Goal: Task Accomplishment & Management: Use online tool/utility

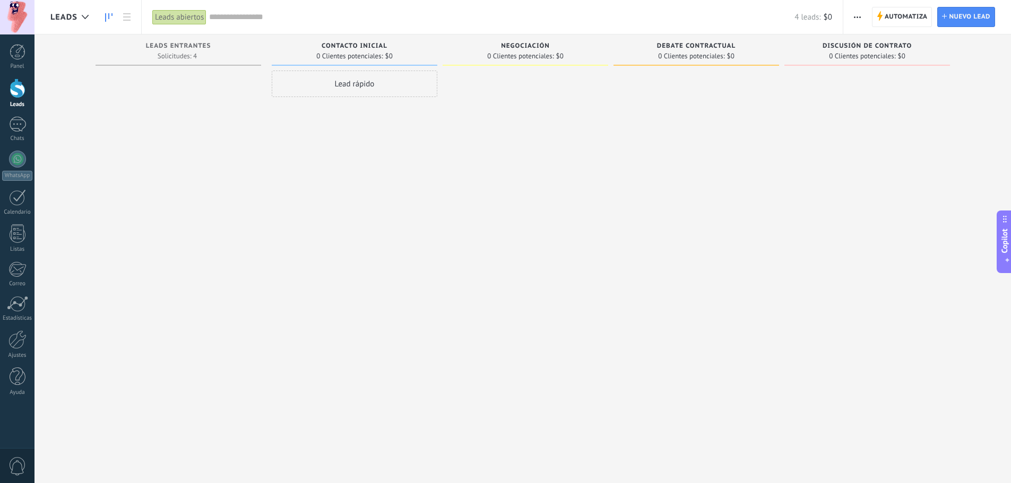
scroll to position [16, 0]
click at [17, 128] on div "1" at bounding box center [17, 124] width 17 height 15
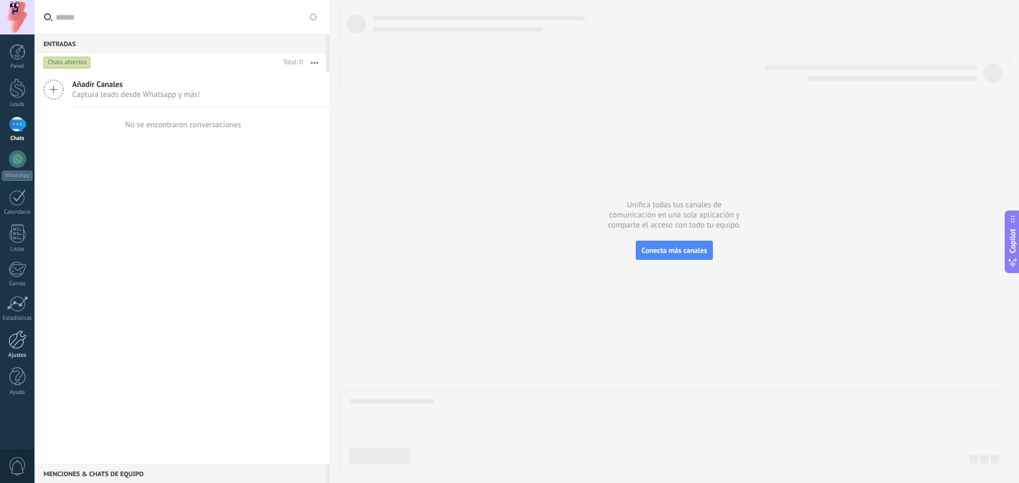
click at [18, 344] on div at bounding box center [17, 340] width 18 height 19
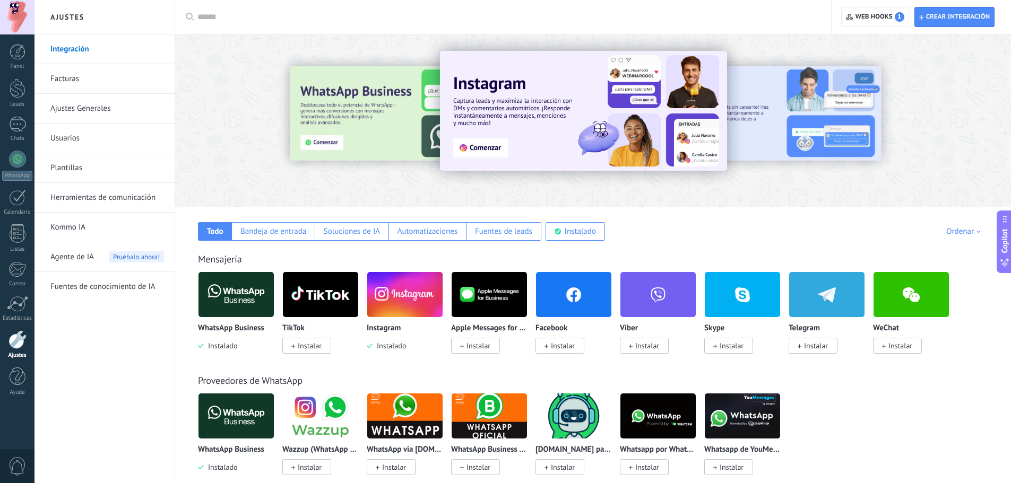
click at [219, 306] on img at bounding box center [235, 294] width 75 height 51
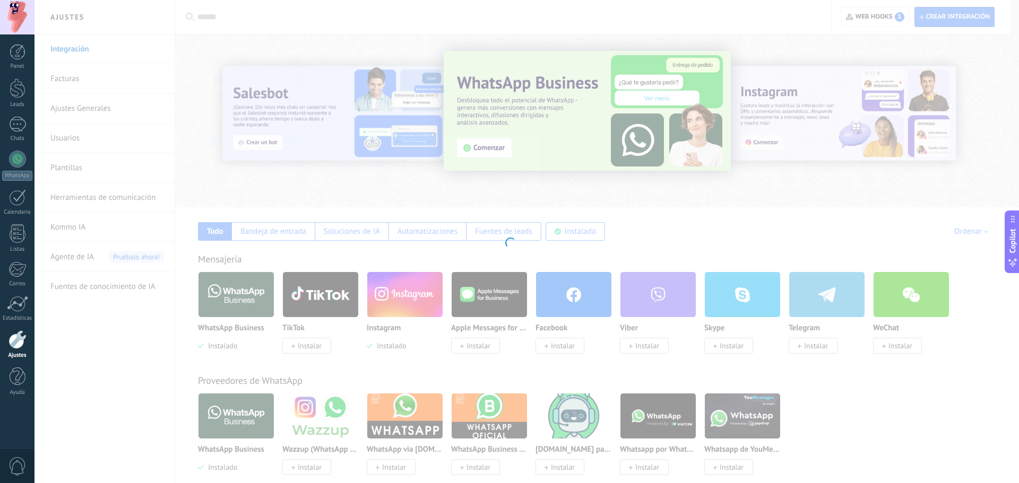
click at [712, 214] on div at bounding box center [509, 241] width 1019 height 483
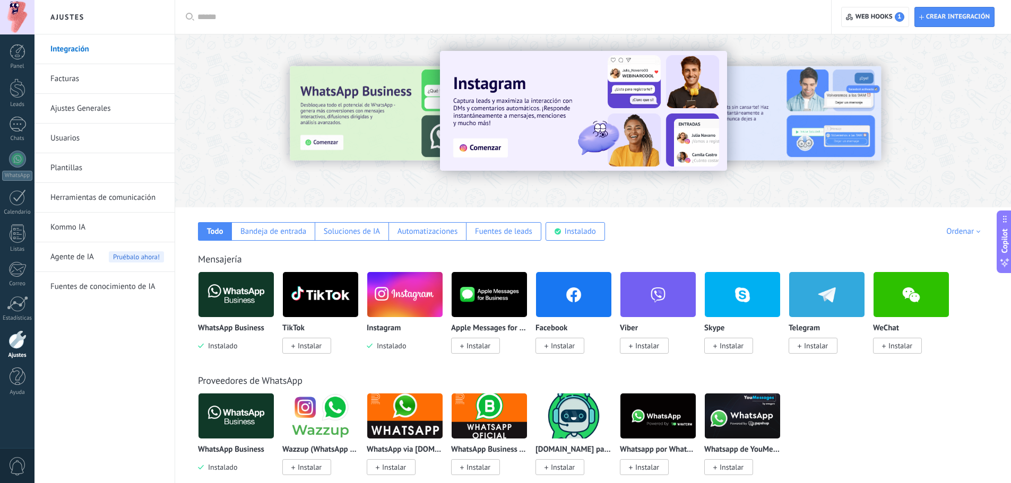
click at [560, 344] on span "Instalar" at bounding box center [563, 346] width 24 height 10
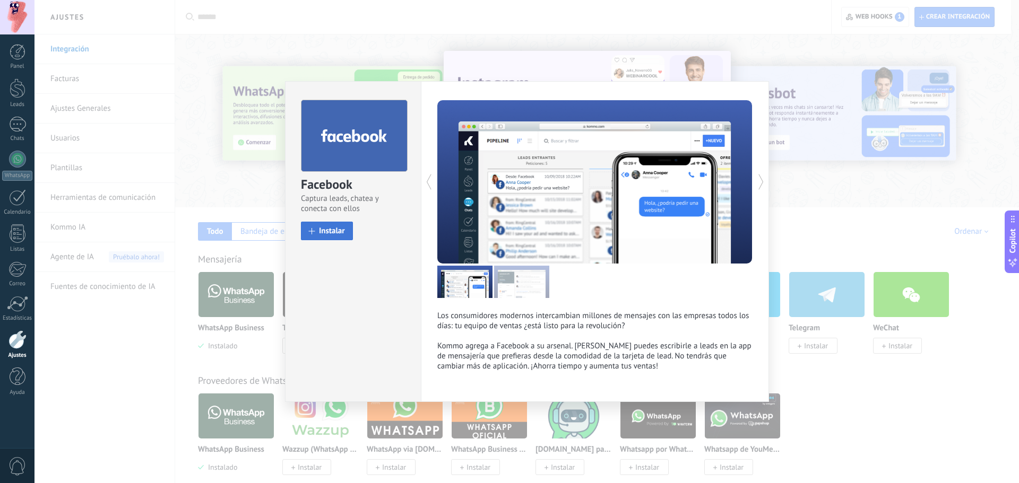
click at [327, 232] on span "Instalar" at bounding box center [332, 231] width 26 height 8
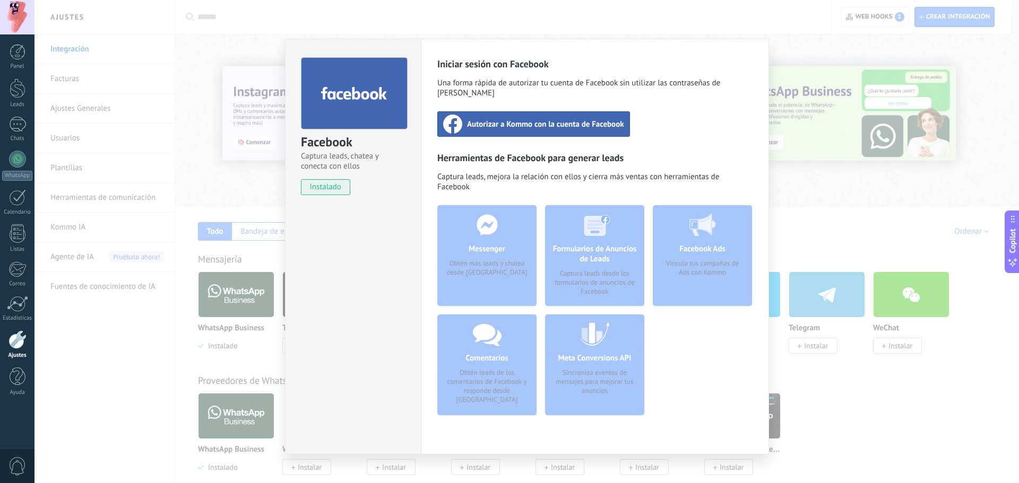
click at [550, 119] on span "Autorizar a Kommo con la cuenta de Facebook" at bounding box center [545, 124] width 157 height 11
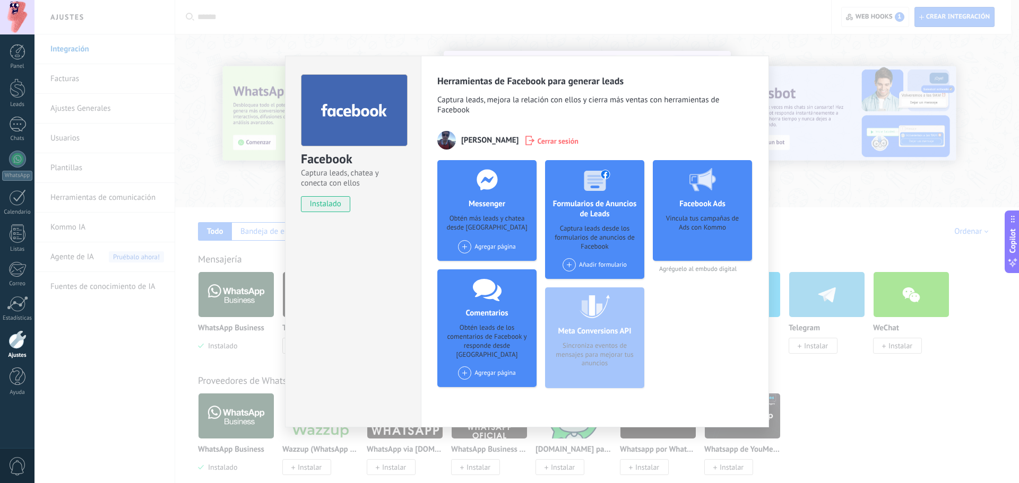
click at [134, 350] on div "Facebook Captura leads, chatea y conecta con ellos instalado Desinstalar Herram…" at bounding box center [526, 241] width 984 height 483
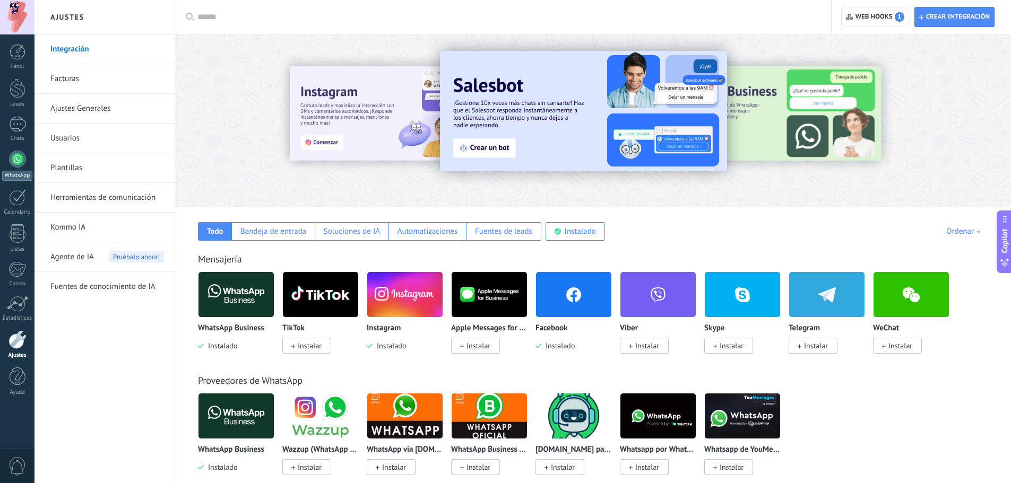
click at [8, 161] on link "WhatsApp" at bounding box center [17, 166] width 34 height 30
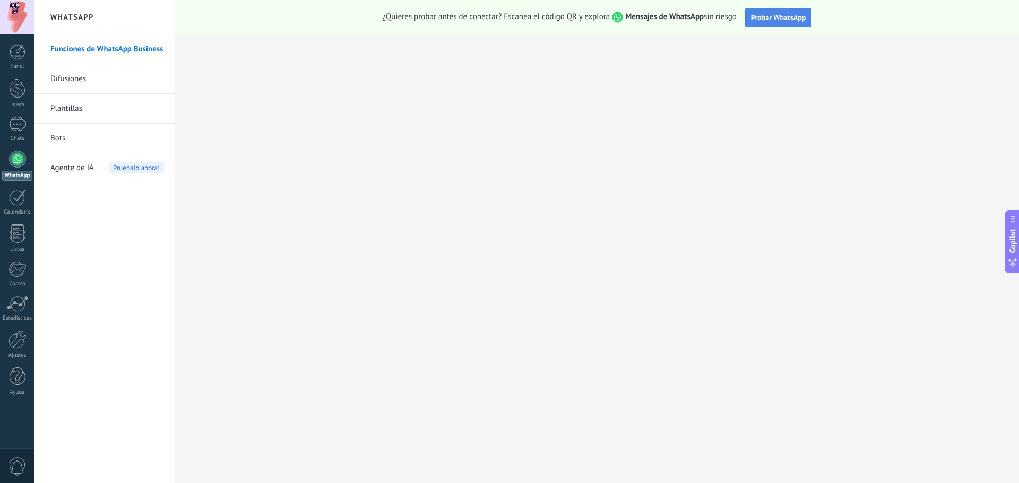
click at [777, 18] on span "Probar WhatsApp" at bounding box center [778, 18] width 55 height 10
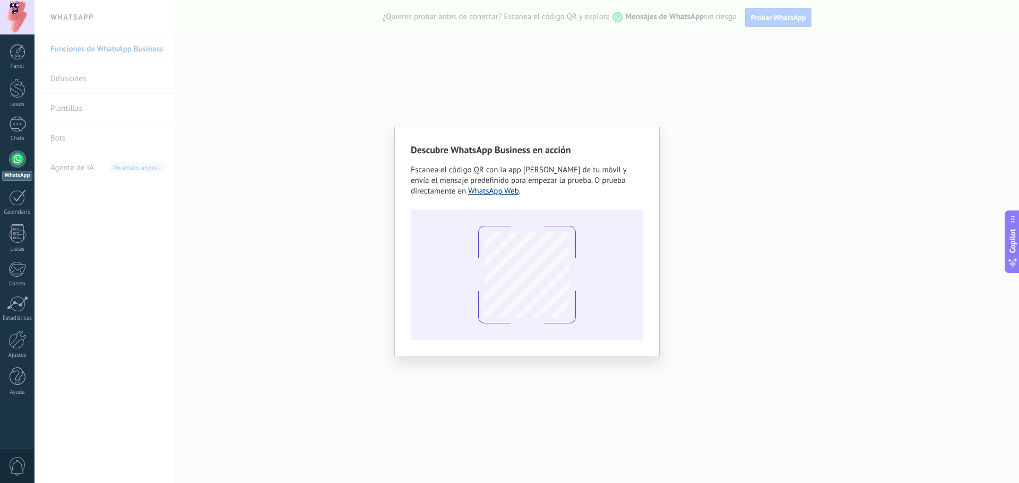
click at [496, 192] on link "WhatsApp Web" at bounding box center [493, 191] width 51 height 10
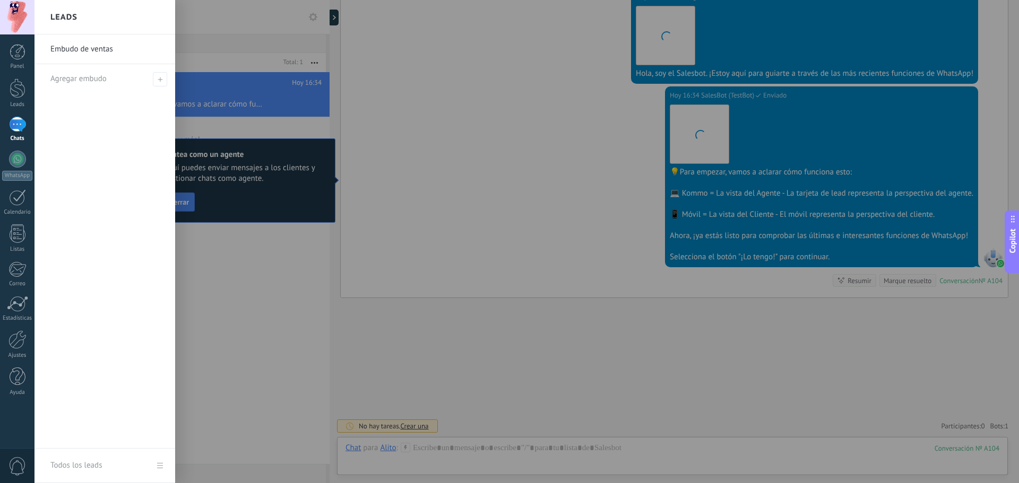
scroll to position [16, 0]
click at [593, 251] on div at bounding box center [543, 241] width 1019 height 483
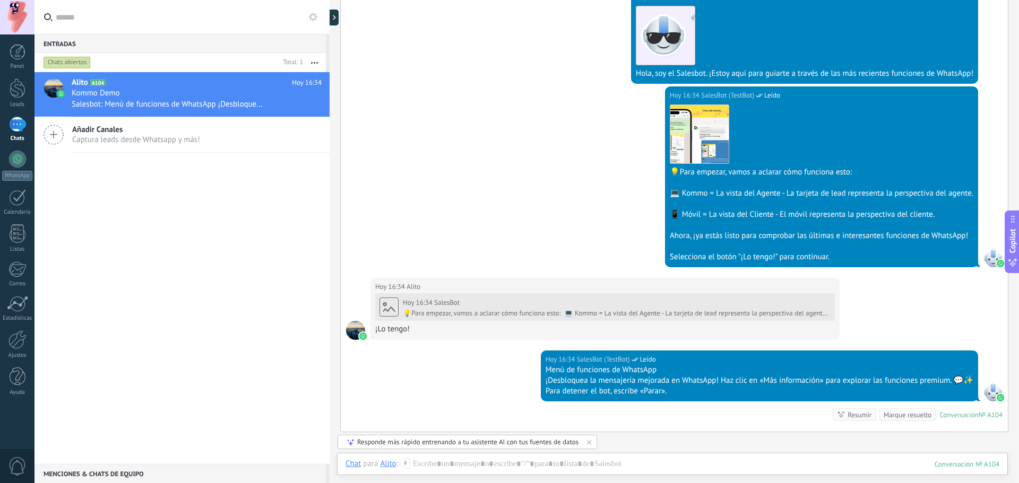
scroll to position [354, 0]
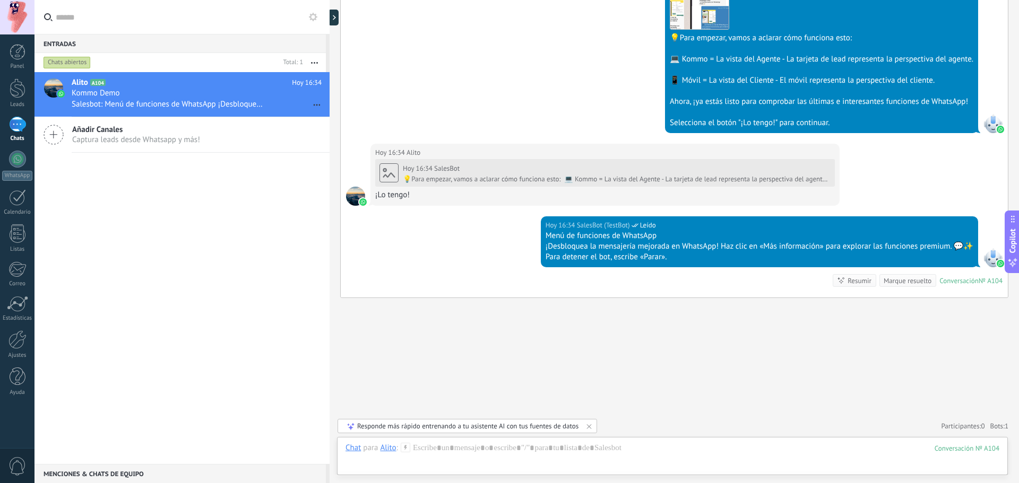
click at [17, 123] on div "1" at bounding box center [17, 124] width 17 height 15
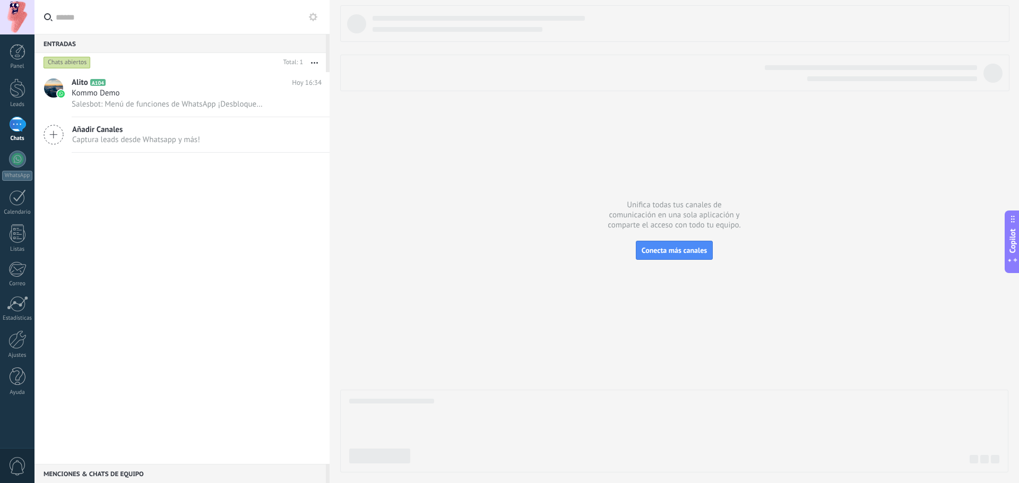
click at [54, 132] on icon at bounding box center [54, 135] width 20 height 20
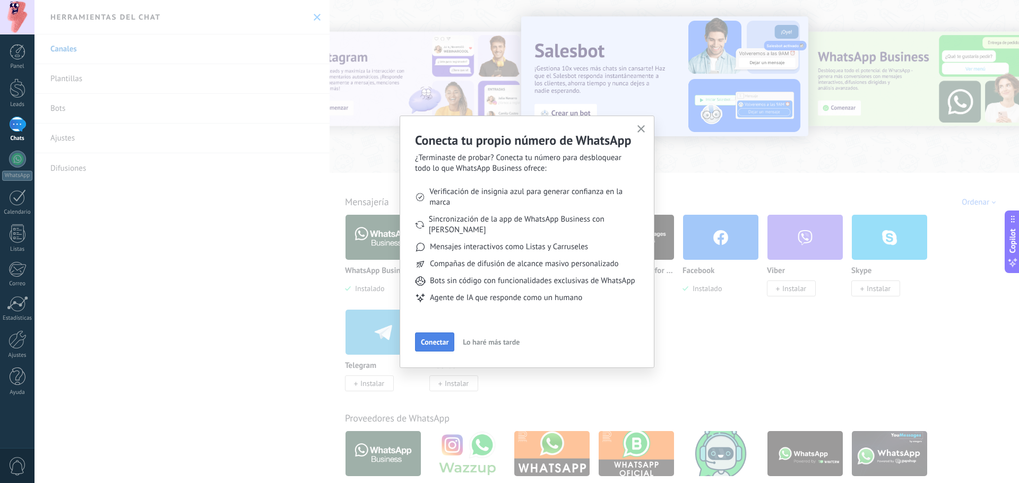
click at [422, 341] on span "Conectar" at bounding box center [435, 342] width 28 height 7
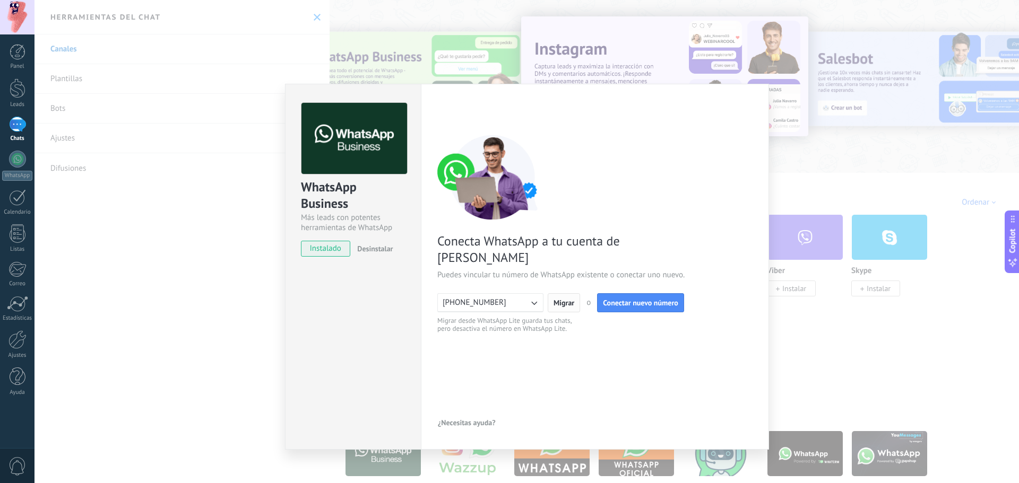
click at [566, 299] on span "Migrar" at bounding box center [564, 302] width 21 height 7
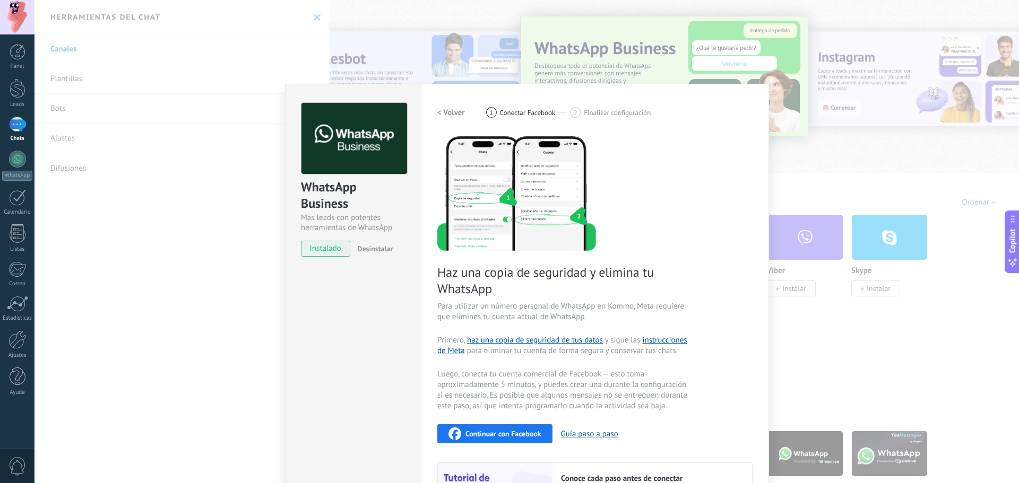
click at [456, 115] on h2 "< Volver" at bounding box center [451, 113] width 28 height 10
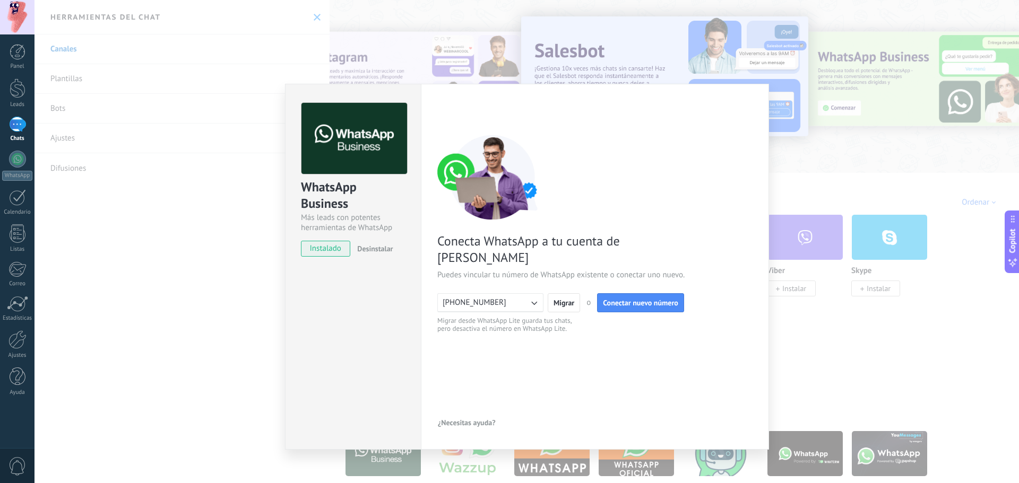
click at [205, 293] on div "WhatsApp Business Más leads con potentes herramientas de WhatsApp instalado Des…" at bounding box center [526, 241] width 984 height 483
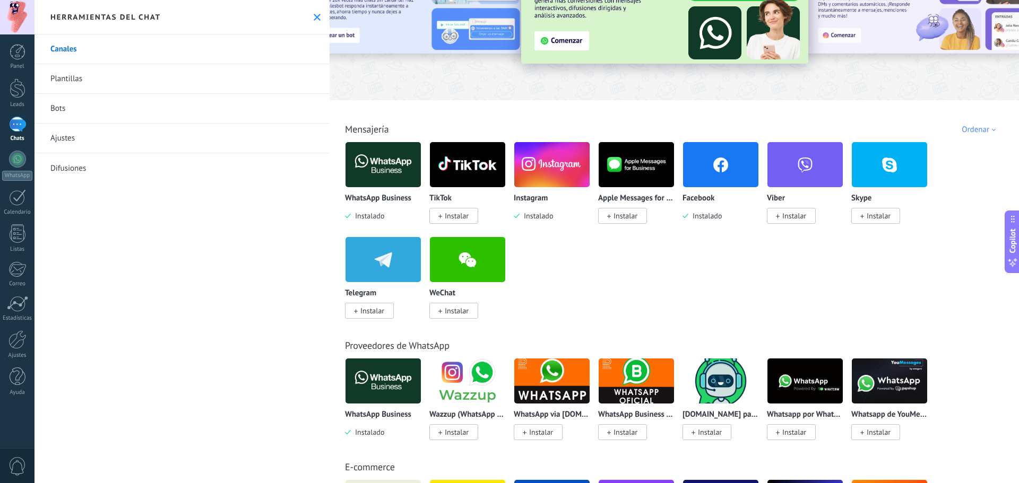
scroll to position [74, 0]
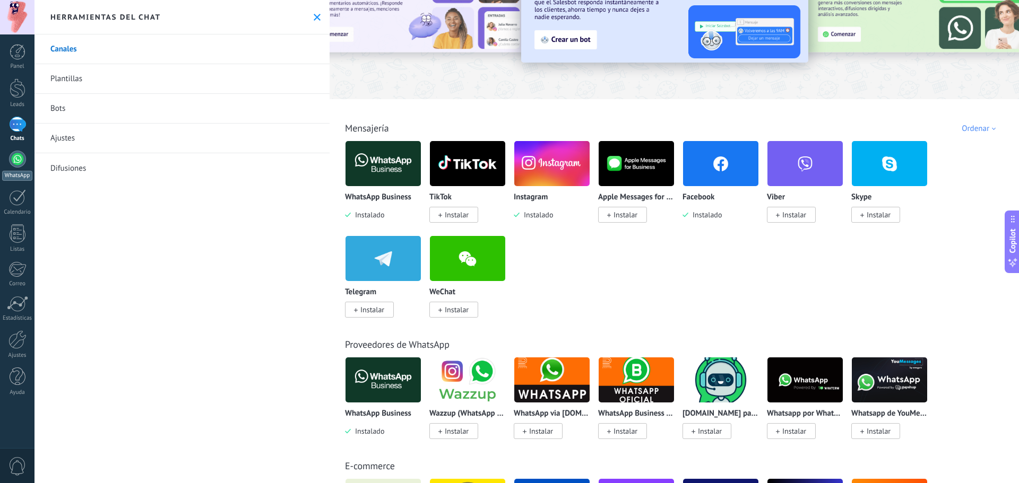
click at [18, 161] on div at bounding box center [17, 159] width 17 height 17
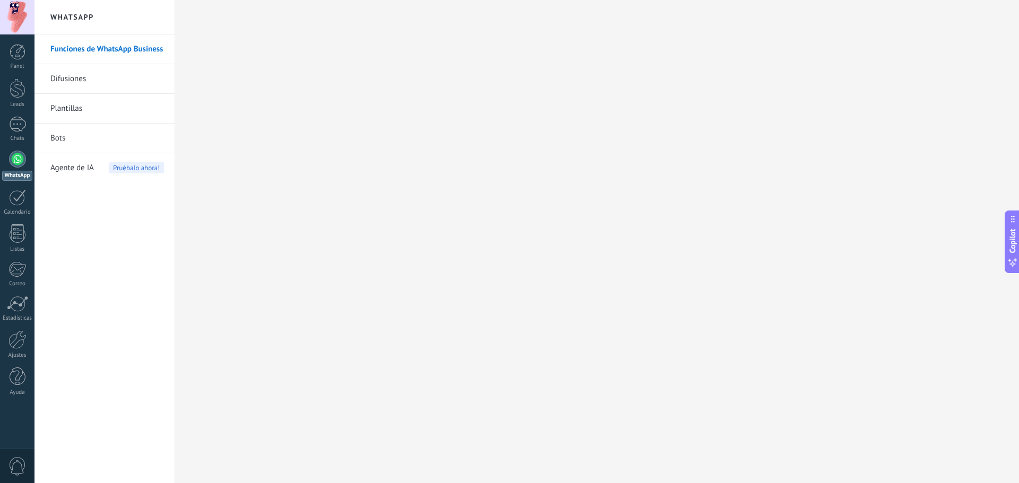
click at [113, 41] on link "Funciones de WhatsApp Business" at bounding box center [107, 49] width 114 height 30
click at [1011, 239] on span "Copilot" at bounding box center [1012, 241] width 11 height 24
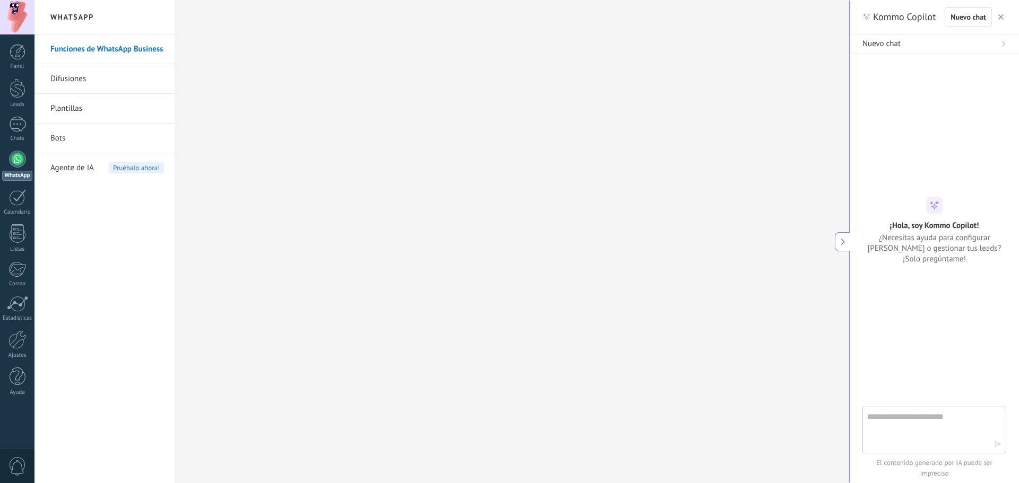
type textarea "**********"
click at [916, 417] on textarea at bounding box center [926, 430] width 119 height 38
type textarea "**********"
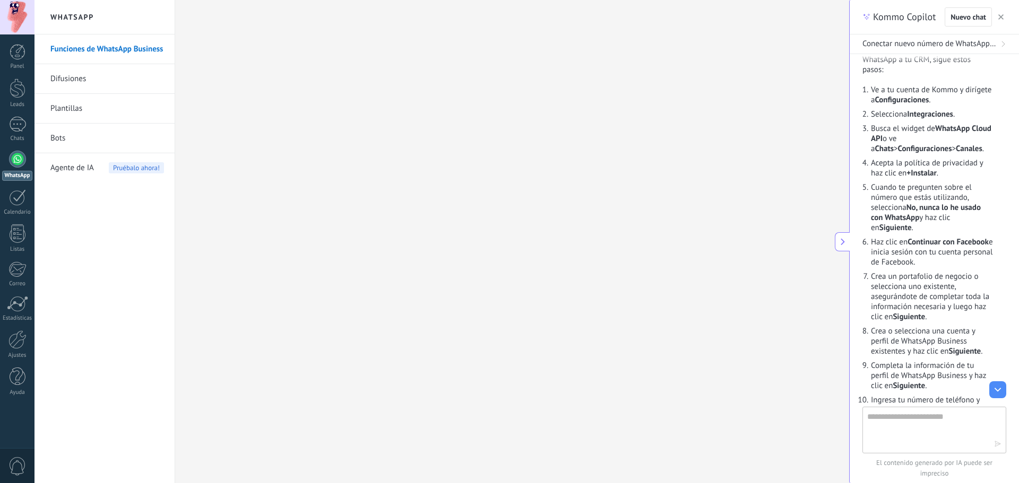
scroll to position [0, 0]
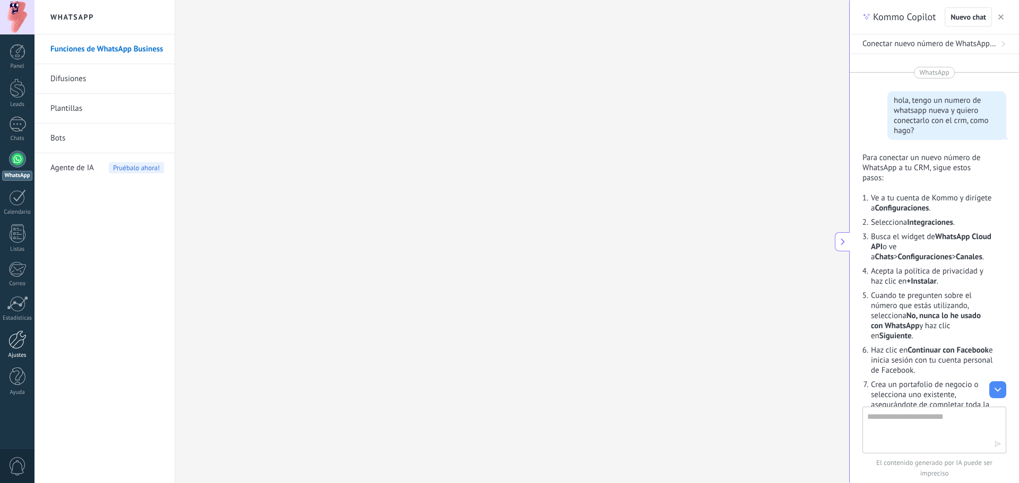
click at [13, 347] on div at bounding box center [17, 340] width 18 height 19
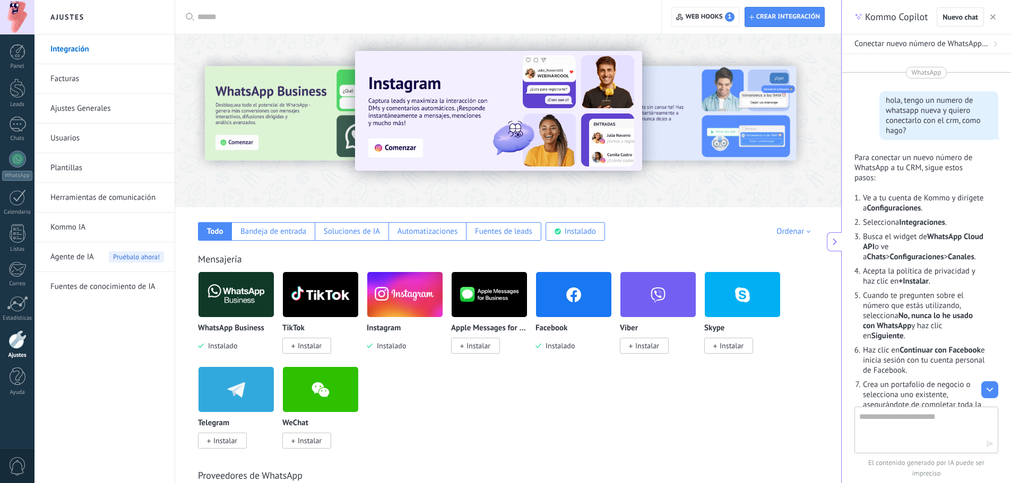
click at [242, 22] on input "text" at bounding box center [421, 17] width 449 height 11
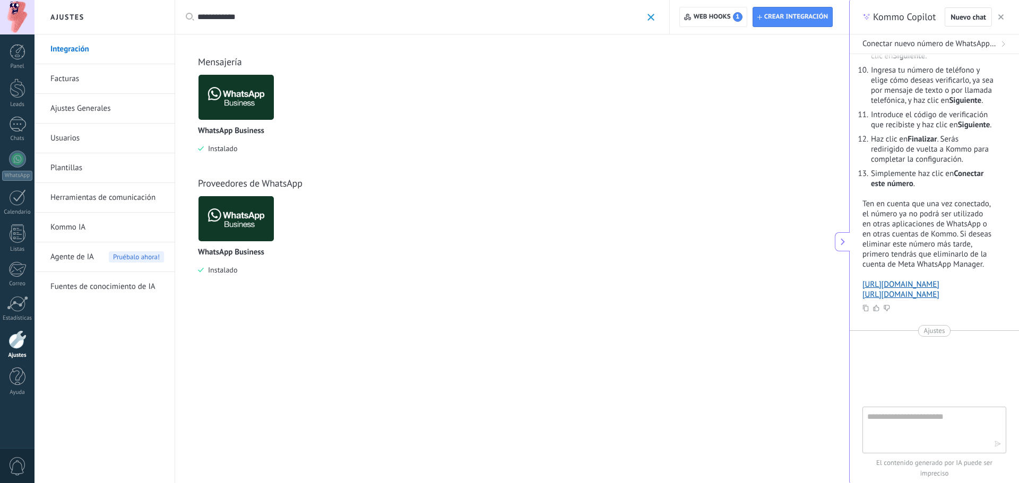
scroll to position [491, 0]
type input "**********"
click at [905, 420] on textarea at bounding box center [926, 430] width 119 height 38
type textarea "**********"
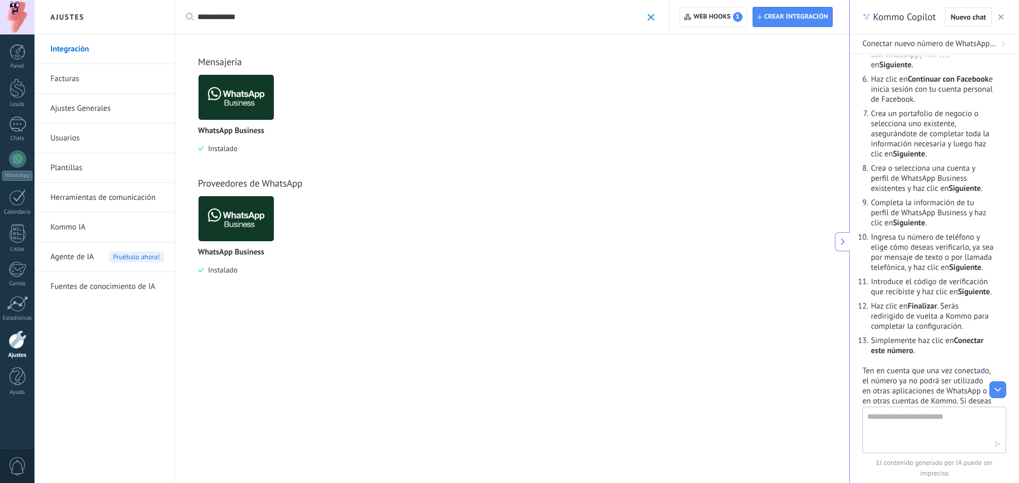
scroll to position [948, 0]
click at [248, 136] on div "WhatsApp Business Instalado" at bounding box center [236, 140] width 76 height 27
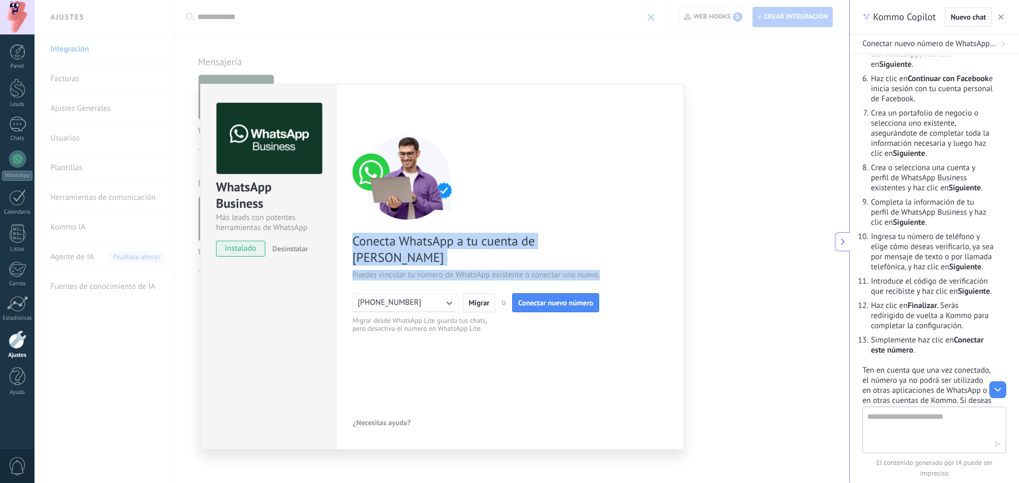
drag, startPoint x: 353, startPoint y: 237, endPoint x: 603, endPoint y: 257, distance: 251.3
click at [603, 257] on div "Conecta WhatsApp a tu cuenta de Kommo Puedes vincular tu número de WhatsApp exi…" at bounding box center [509, 234] width 315 height 199
copy div "Conecta WhatsApp a tu cuenta de Kommo Puedes vincular tu número de WhatsApp exi…"
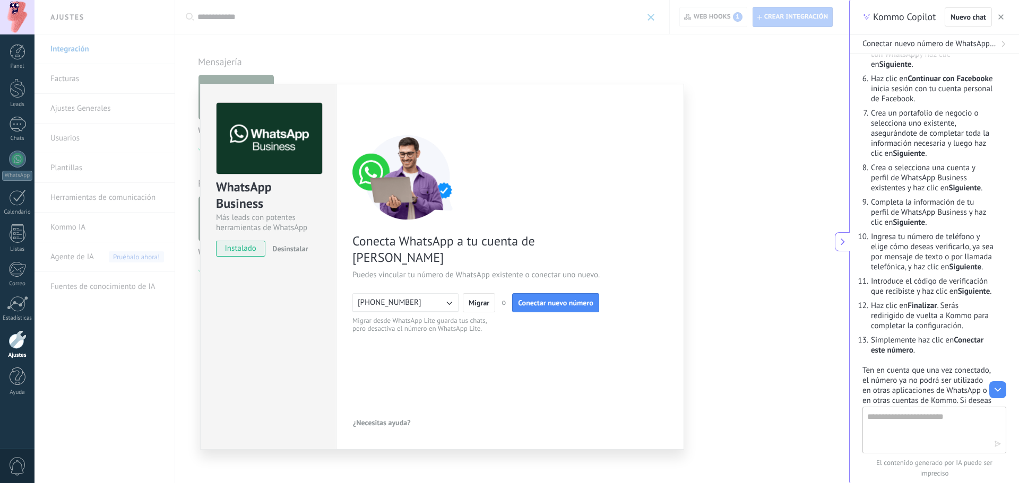
click at [911, 431] on textarea at bounding box center [926, 430] width 119 height 38
paste textarea "**********"
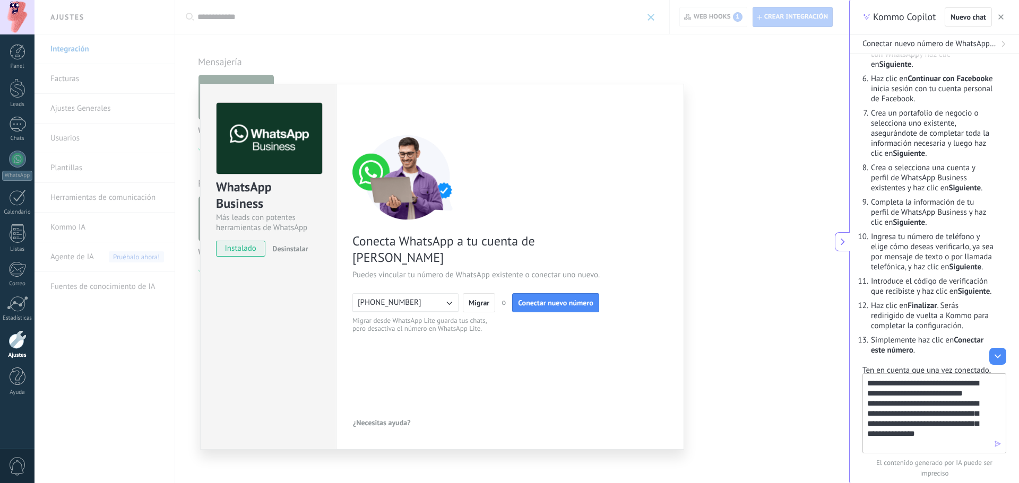
type textarea "**********"
click at [998, 444] on icon "button" at bounding box center [997, 444] width 7 height 7
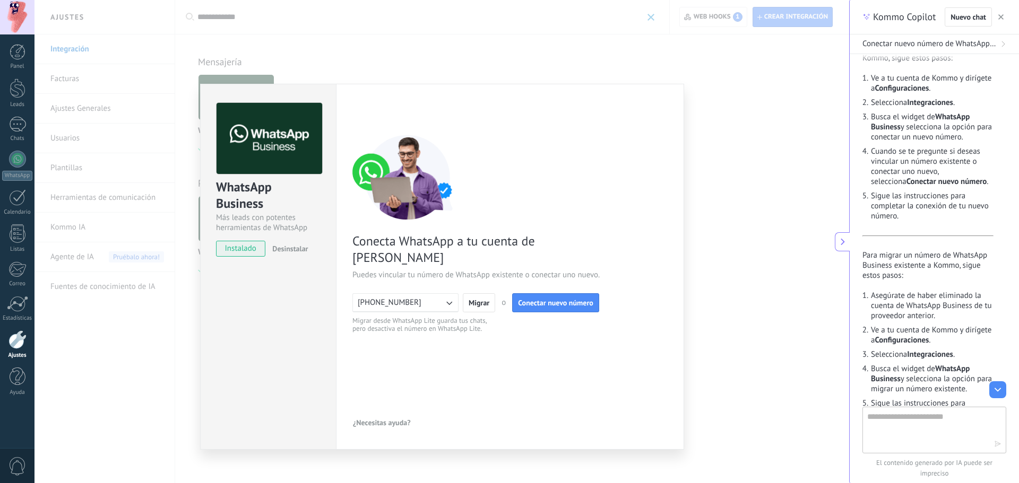
scroll to position [1509, 0]
click at [450, 298] on icon "button" at bounding box center [449, 303] width 11 height 11
click at [452, 294] on li "+5491153382732" at bounding box center [402, 303] width 112 height 18
click at [452, 298] on icon "button" at bounding box center [449, 303] width 11 height 11
click at [486, 299] on span "Migrar" at bounding box center [479, 302] width 21 height 7
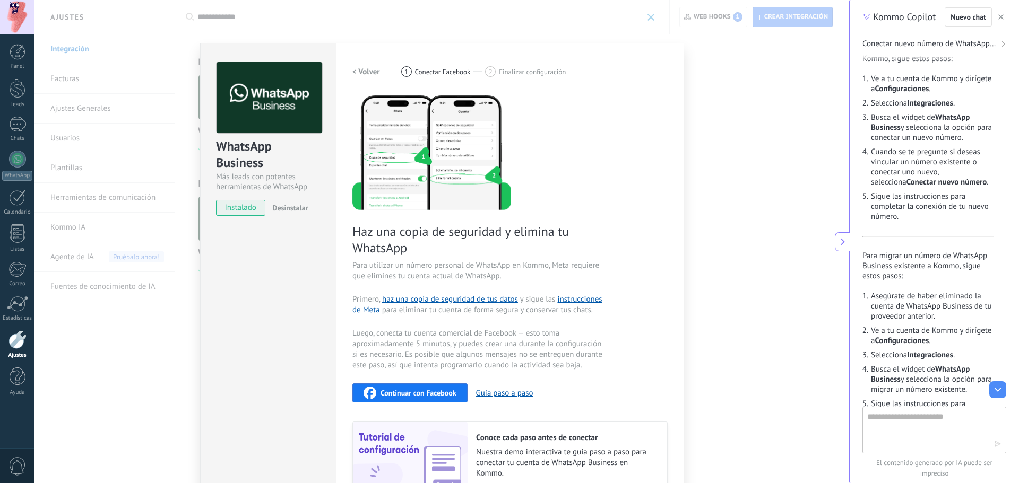
scroll to position [69, 0]
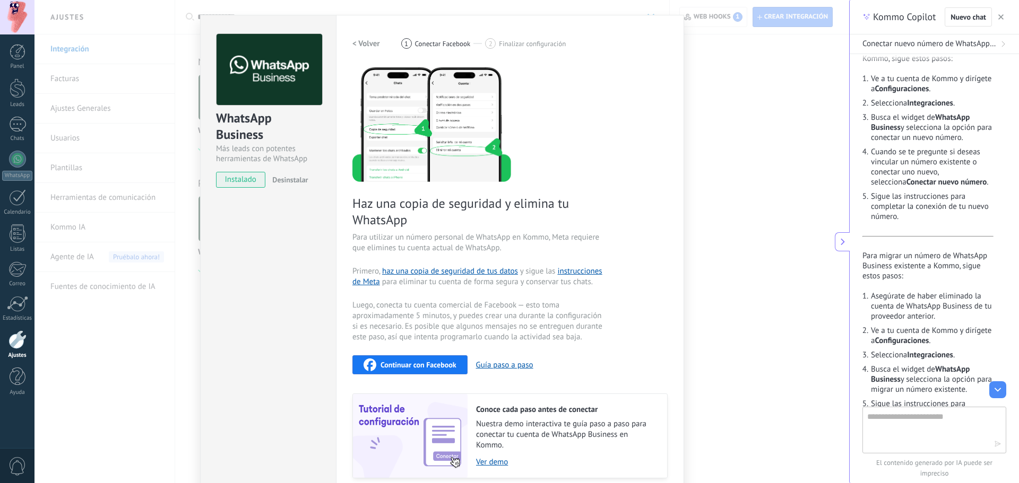
click at [421, 358] on button "Continuar con Facebook" at bounding box center [409, 365] width 115 height 19
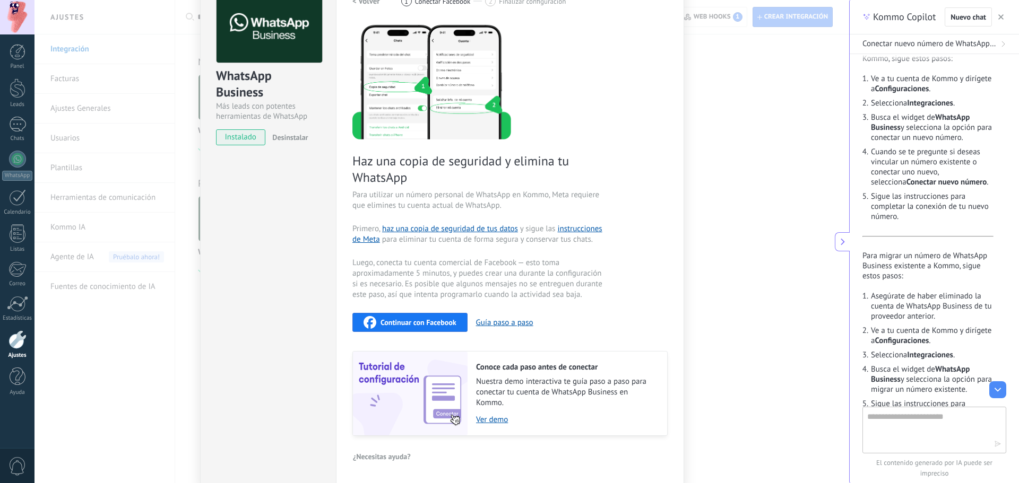
scroll to position [0, 0]
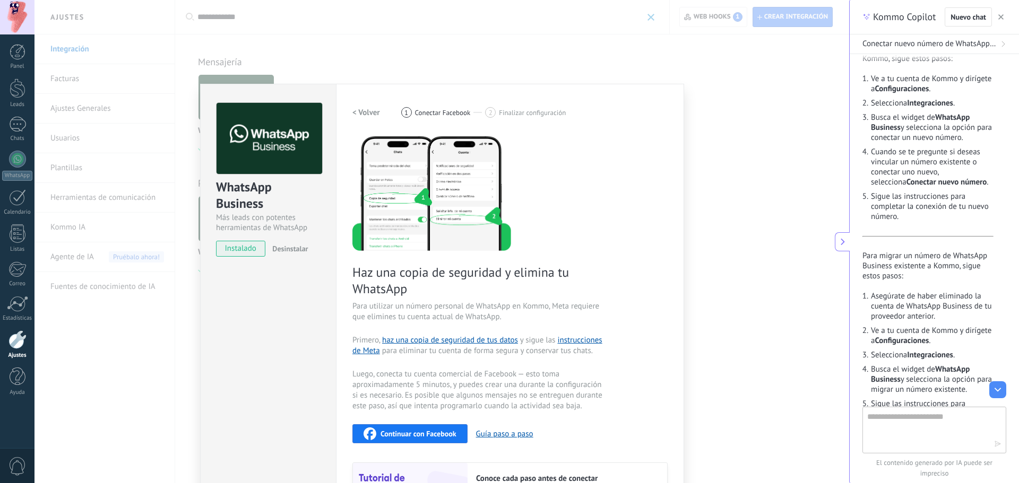
click at [46, 435] on div "WhatsApp Business Más leads con potentes herramientas de WhatsApp instalado Des…" at bounding box center [441, 241] width 815 height 483
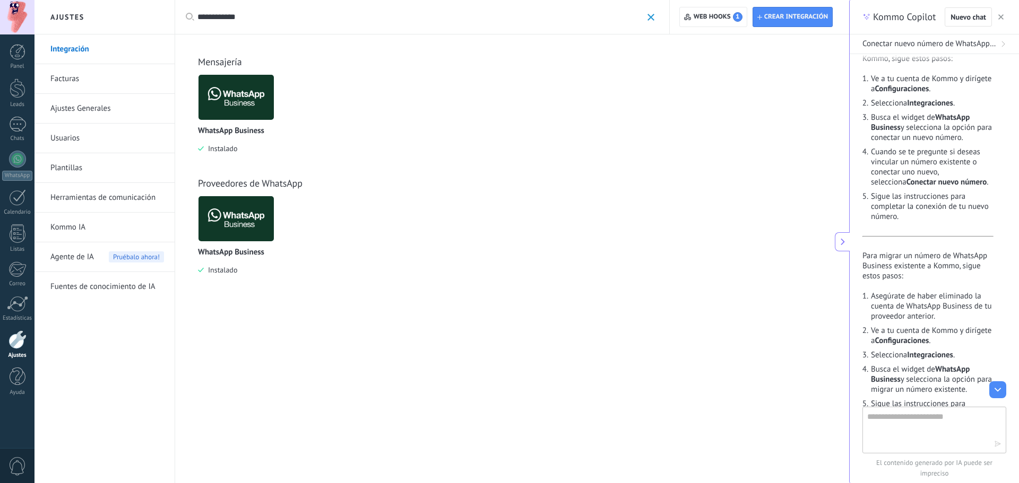
drag, startPoint x: 248, startPoint y: 19, endPoint x: 234, endPoint y: 18, distance: 14.4
click at [234, 18] on input "**********" at bounding box center [419, 17] width 445 height 11
click at [247, 15] on input "**********" at bounding box center [419, 17] width 445 height 11
type input "*"
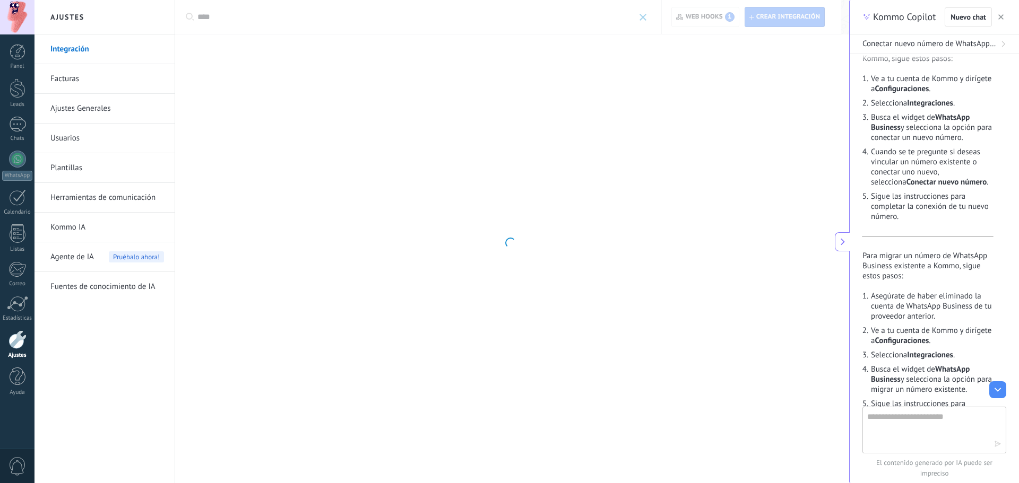
type input "****"
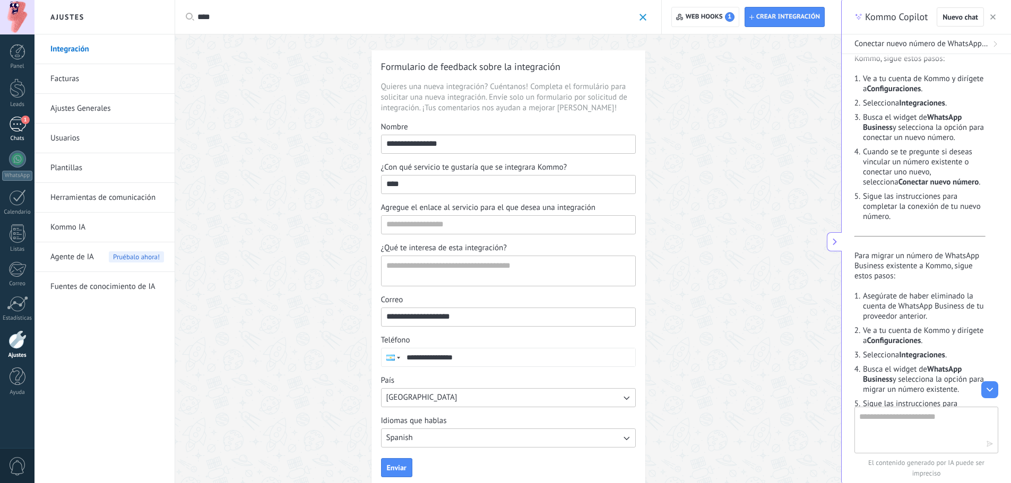
click at [19, 125] on div "1" at bounding box center [17, 124] width 17 height 15
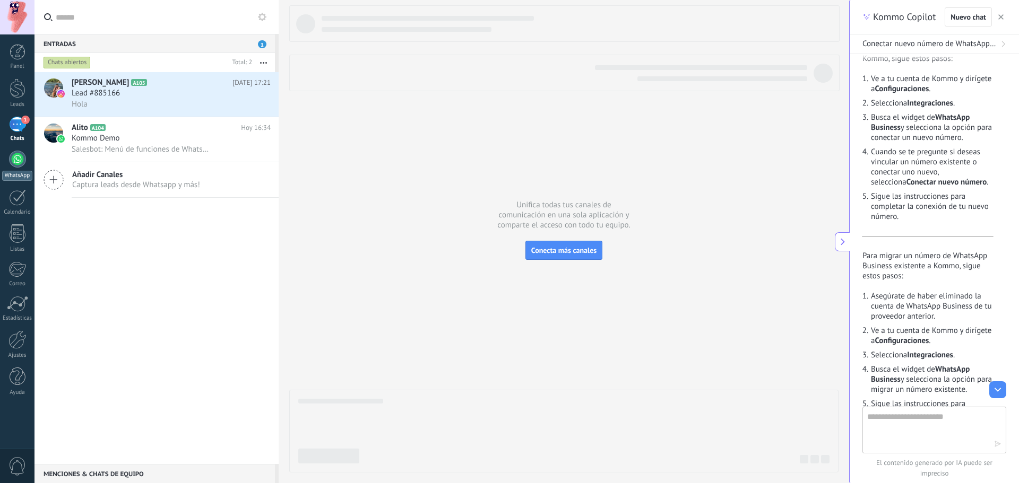
click at [15, 161] on div at bounding box center [17, 159] width 17 height 17
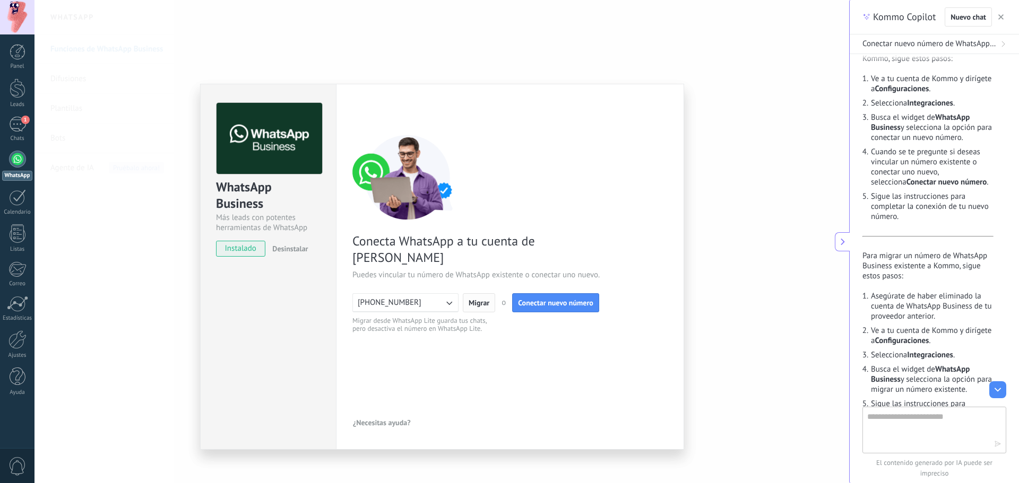
click at [473, 299] on span "Migrar" at bounding box center [479, 302] width 21 height 7
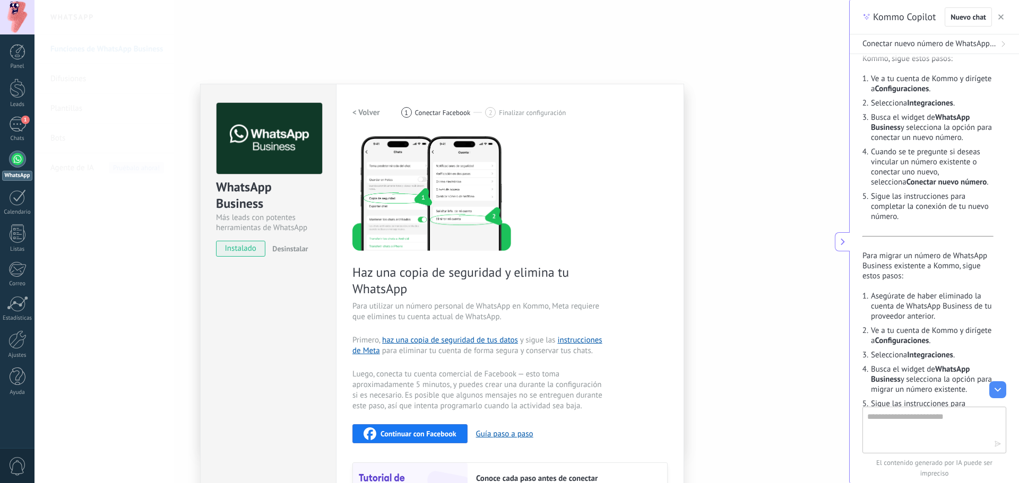
click at [400, 428] on div "Continuar con Facebook" at bounding box center [410, 434] width 93 height 13
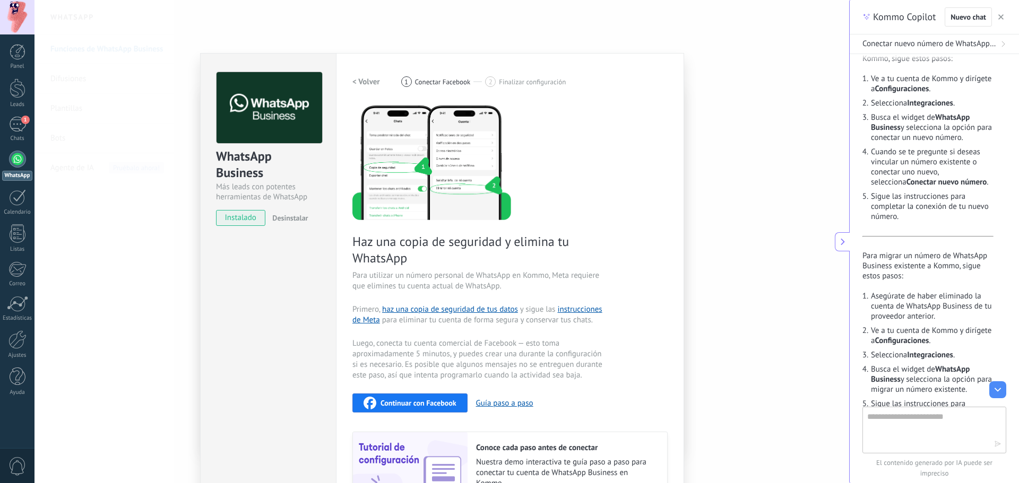
scroll to position [30, 0]
click at [408, 402] on span "Continuar con Facebook" at bounding box center [419, 403] width 76 height 7
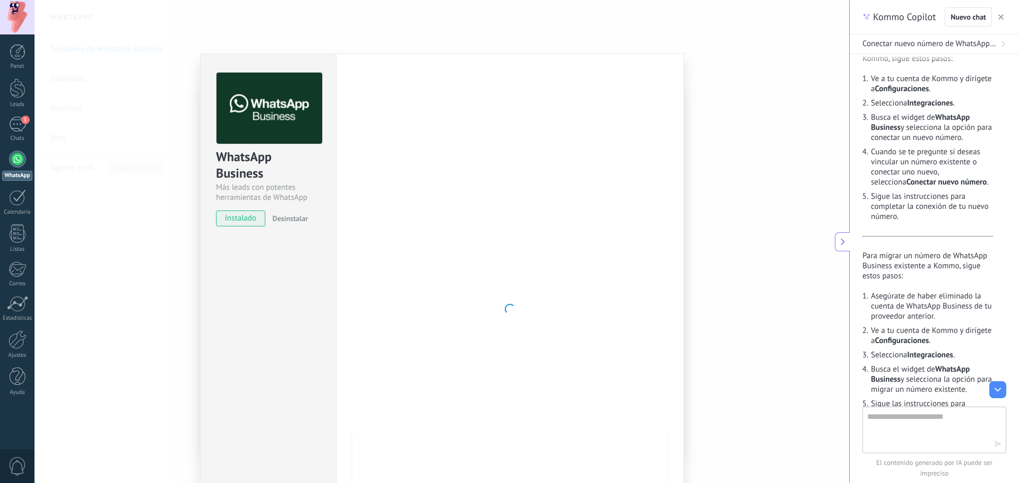
click at [425, 307] on div at bounding box center [509, 309] width 315 height 473
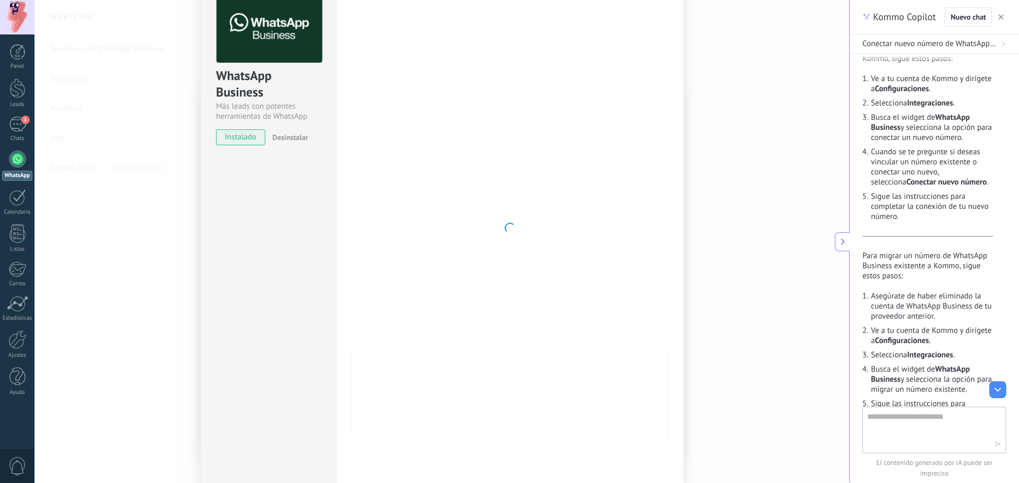
scroll to position [0, 0]
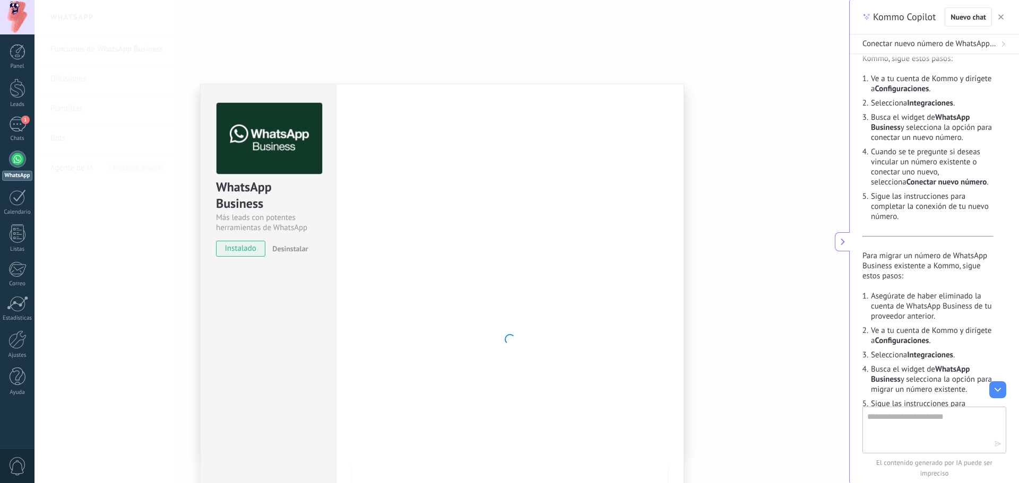
click at [524, 326] on div at bounding box center [509, 339] width 315 height 473
click at [144, 261] on div "WhatsApp Business Más leads con potentes herramientas de WhatsApp instalado Des…" at bounding box center [441, 241] width 815 height 483
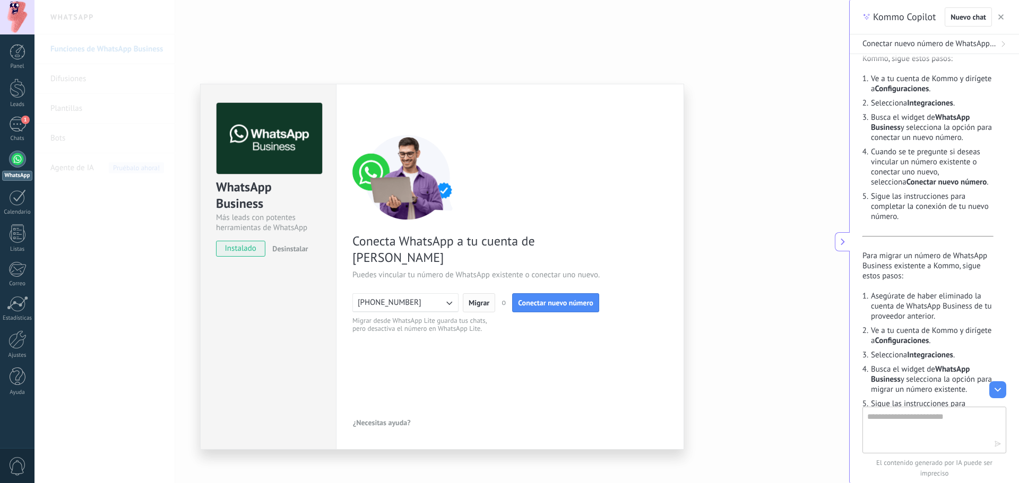
click at [486, 299] on span "Migrar" at bounding box center [479, 302] width 21 height 7
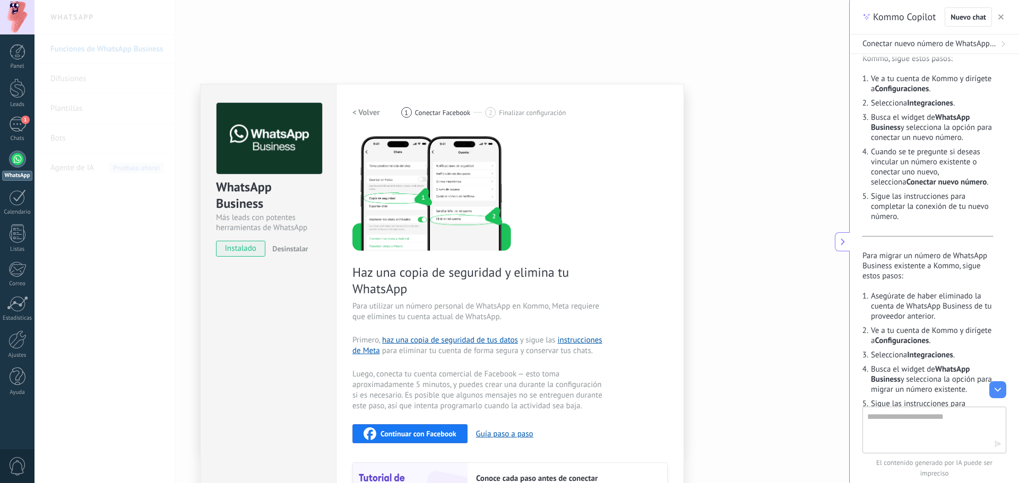
click at [430, 431] on span "Continuar con Facebook" at bounding box center [419, 433] width 76 height 7
click at [698, 159] on div "WhatsApp Business Más leads con potentes herramientas de WhatsApp instalado Des…" at bounding box center [441, 241] width 815 height 483
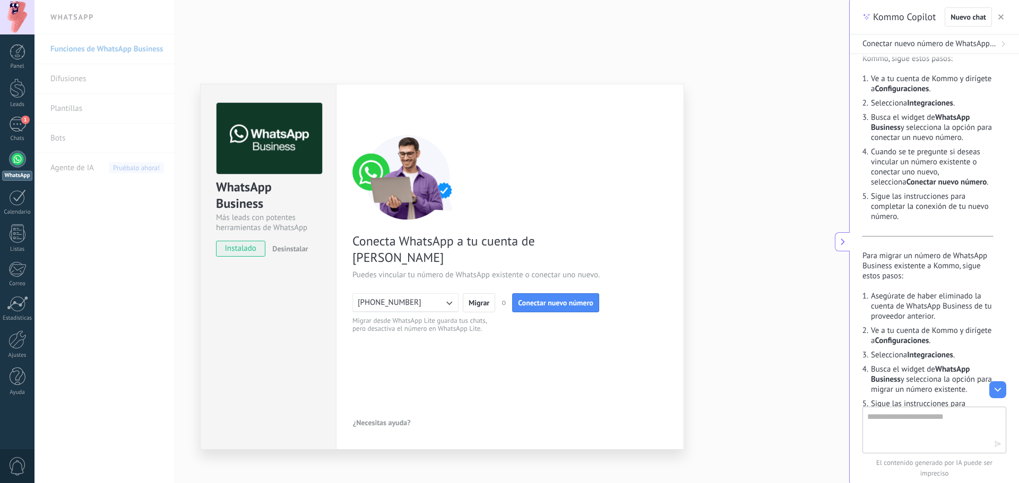
click at [290, 252] on span "Desinstalar" at bounding box center [290, 249] width 36 height 10
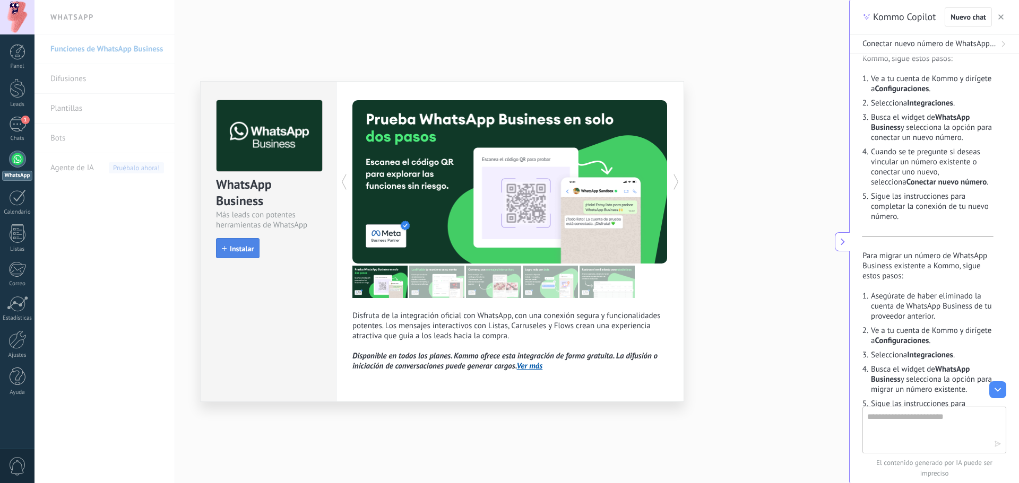
click at [231, 245] on span "Instalar" at bounding box center [242, 248] width 24 height 7
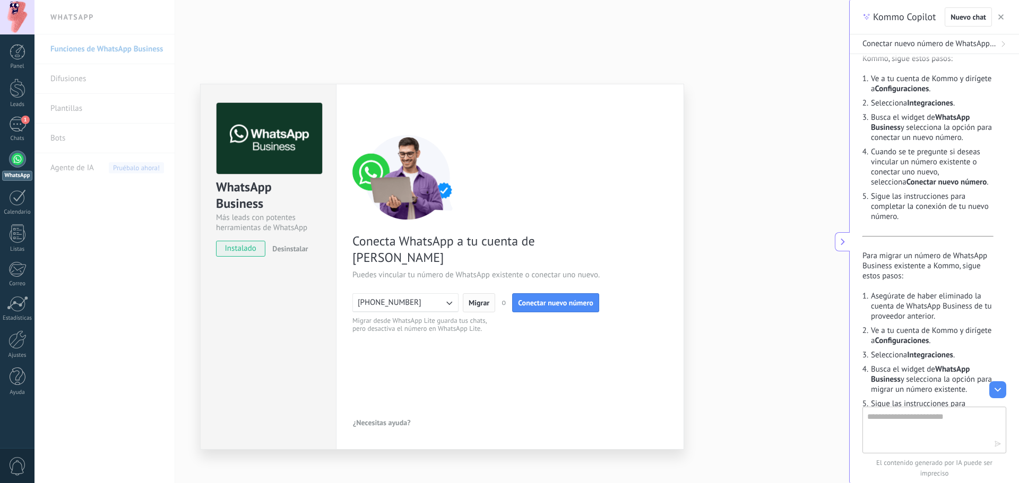
click at [474, 299] on span "Migrar" at bounding box center [479, 302] width 21 height 7
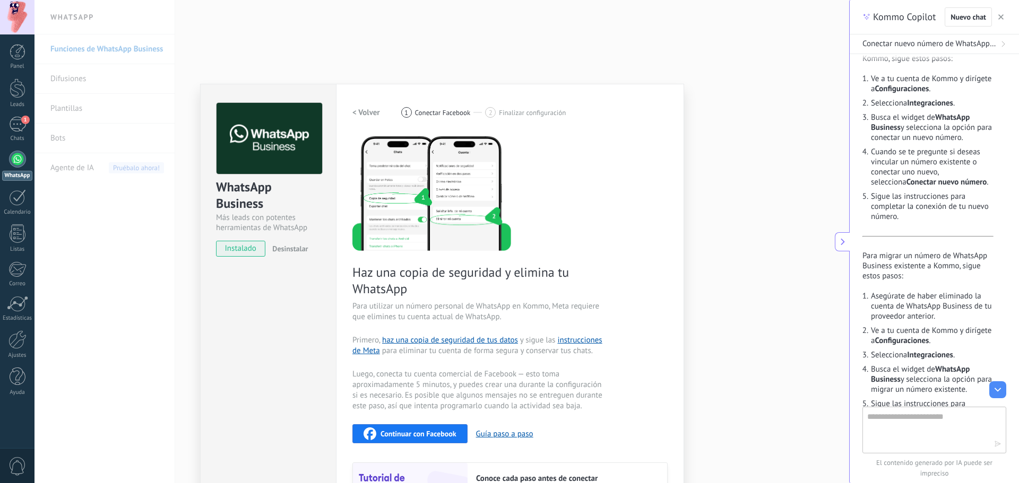
click at [418, 436] on span "Continuar con Facebook" at bounding box center [419, 433] width 76 height 7
